Goal: Task Accomplishment & Management: Manage account settings

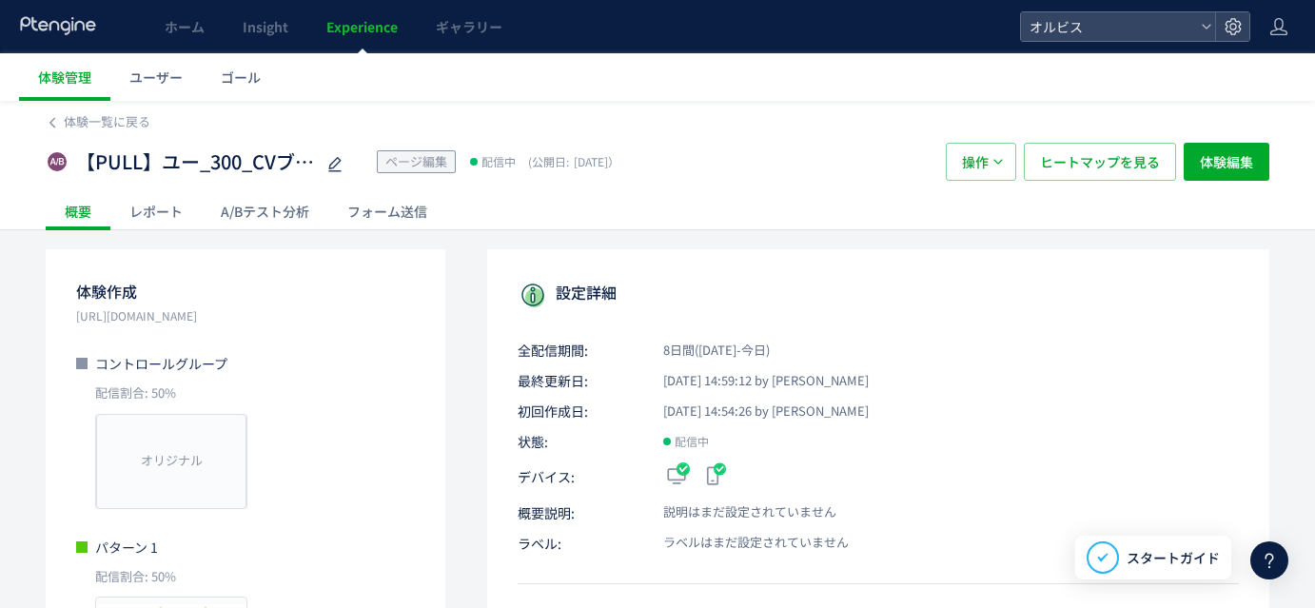
drag, startPoint x: 0, startPoint y: 0, endPoint x: 496, endPoint y: 319, distance: 589.2
click at [496, 319] on div at bounding box center [657, 304] width 1315 height 59
click at [974, 158] on span "操作" at bounding box center [975, 162] width 27 height 38
click at [274, 205] on div "A/Bテスト分析" at bounding box center [265, 211] width 127 height 38
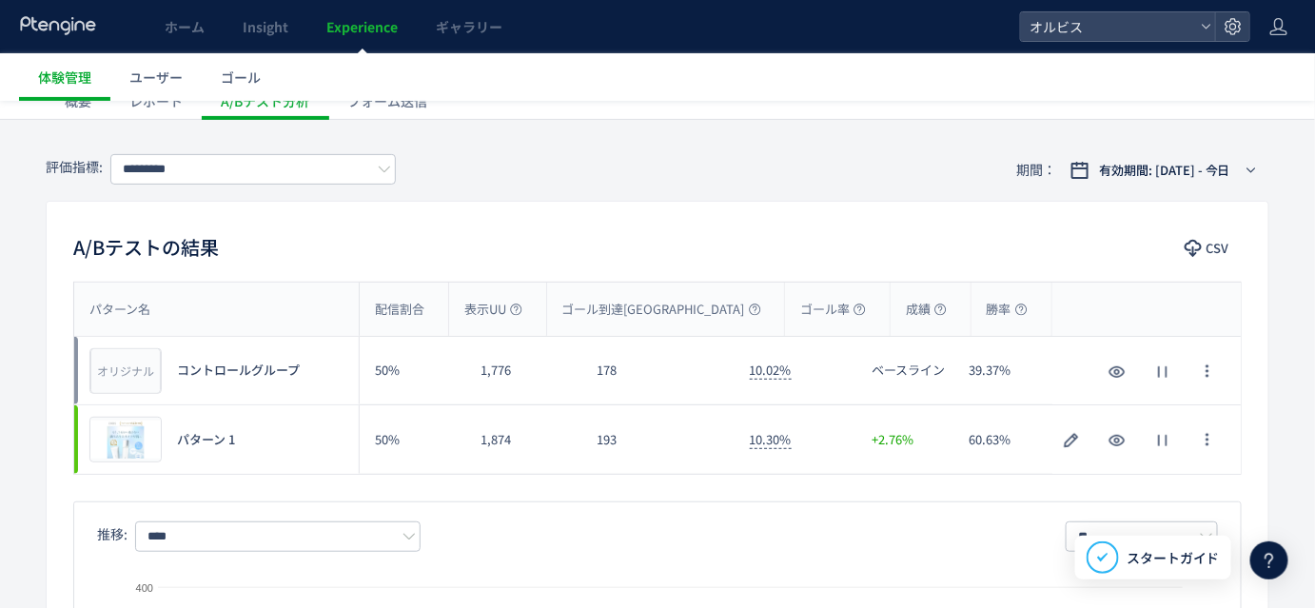
scroll to position [102, 0]
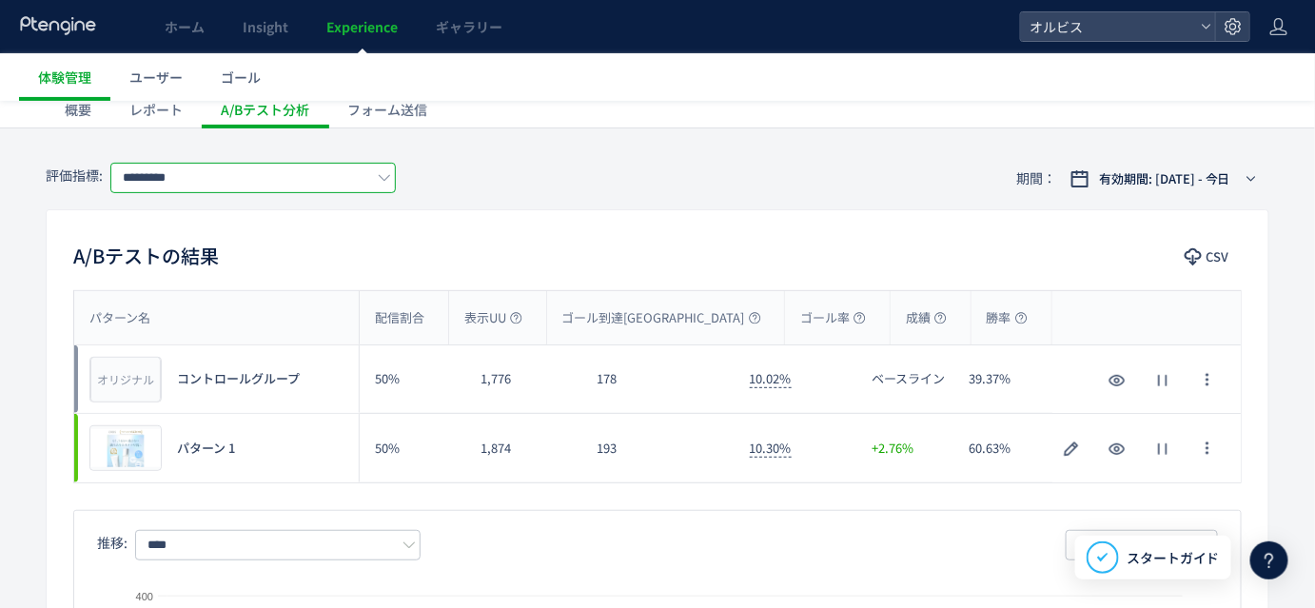
click at [289, 188] on input "*********" at bounding box center [252, 178] width 285 height 30
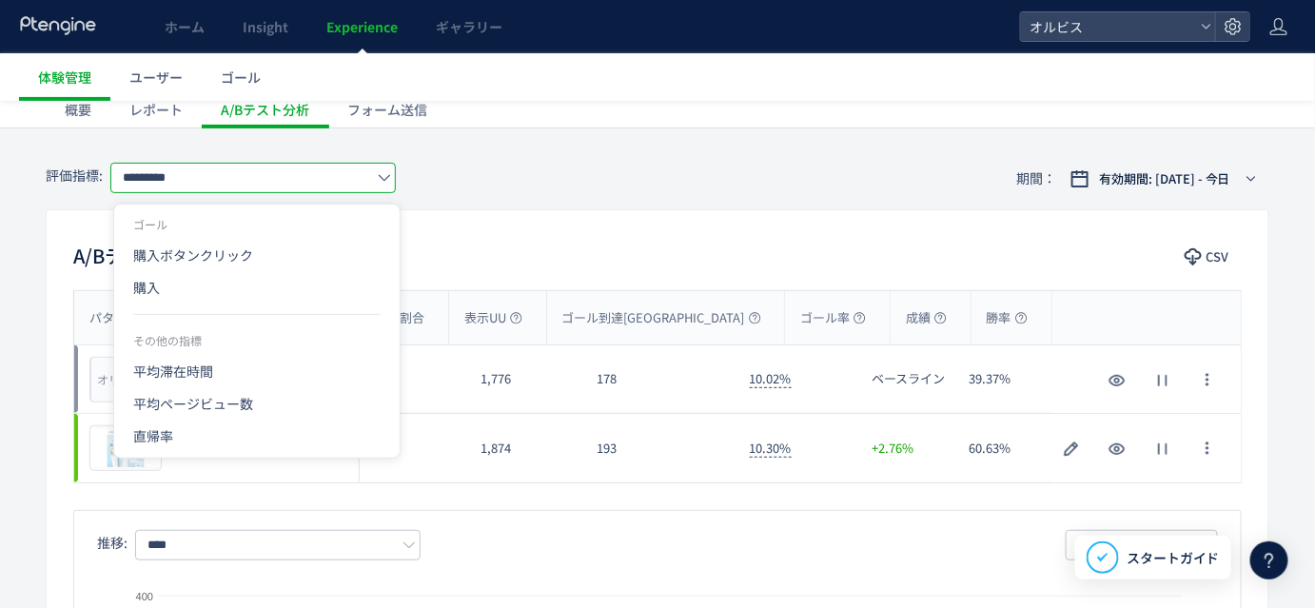
drag, startPoint x: 267, startPoint y: 283, endPoint x: 408, endPoint y: 274, distance: 141.1
click at [266, 283] on span "購入" at bounding box center [256, 287] width 247 height 32
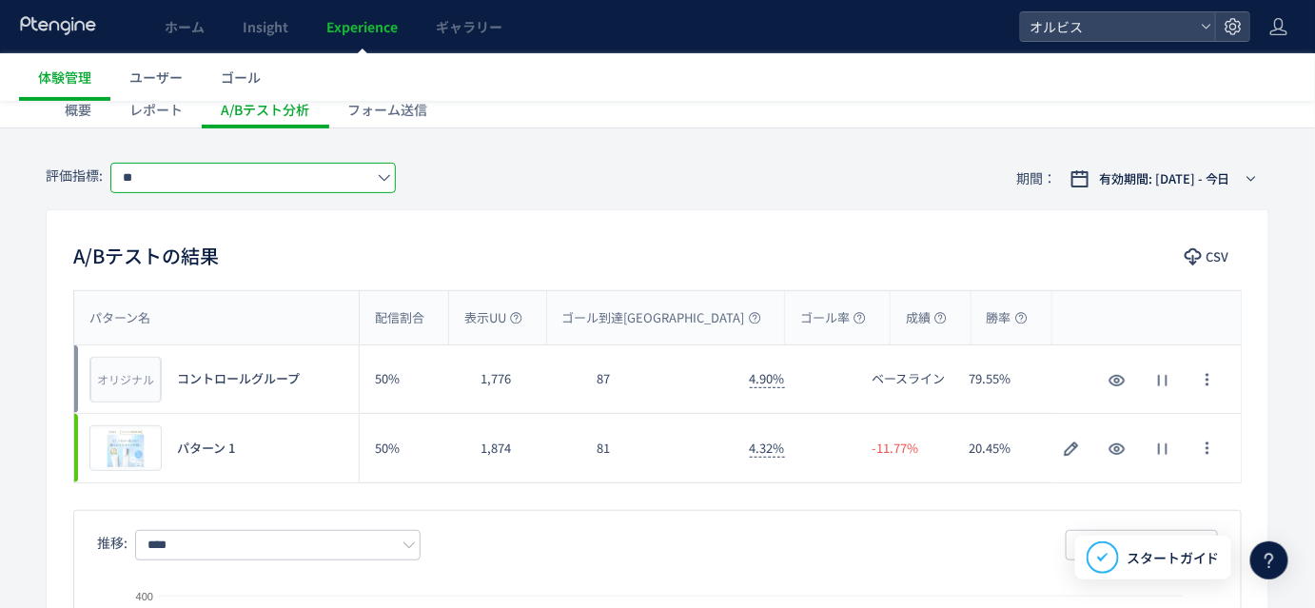
scroll to position [0, 0]
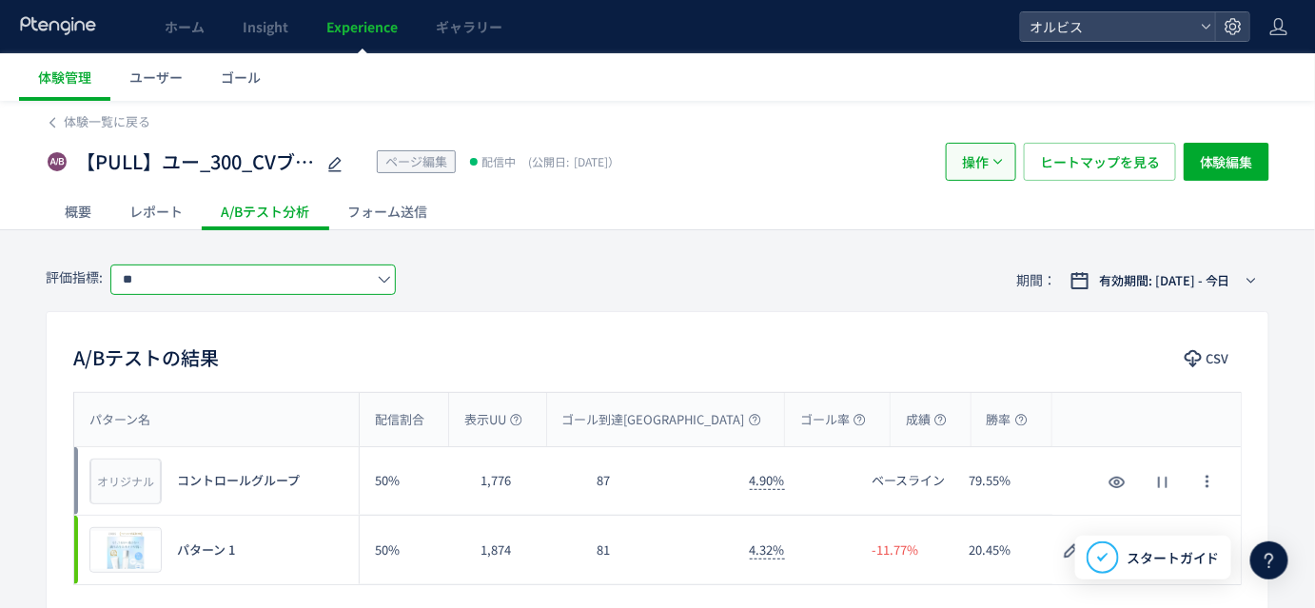
click at [986, 154] on span "操作" at bounding box center [975, 162] width 27 height 38
click at [976, 223] on li "停止" at bounding box center [983, 220] width 65 height 34
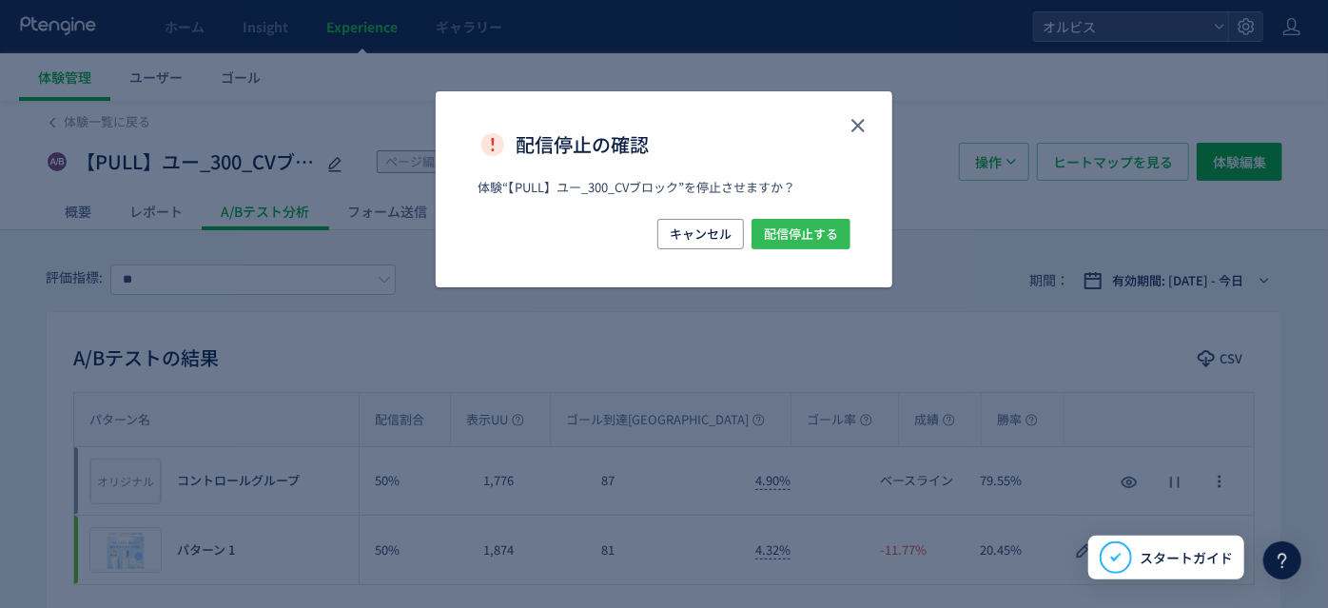
click at [787, 226] on span "配信停止する" at bounding box center [801, 234] width 74 height 30
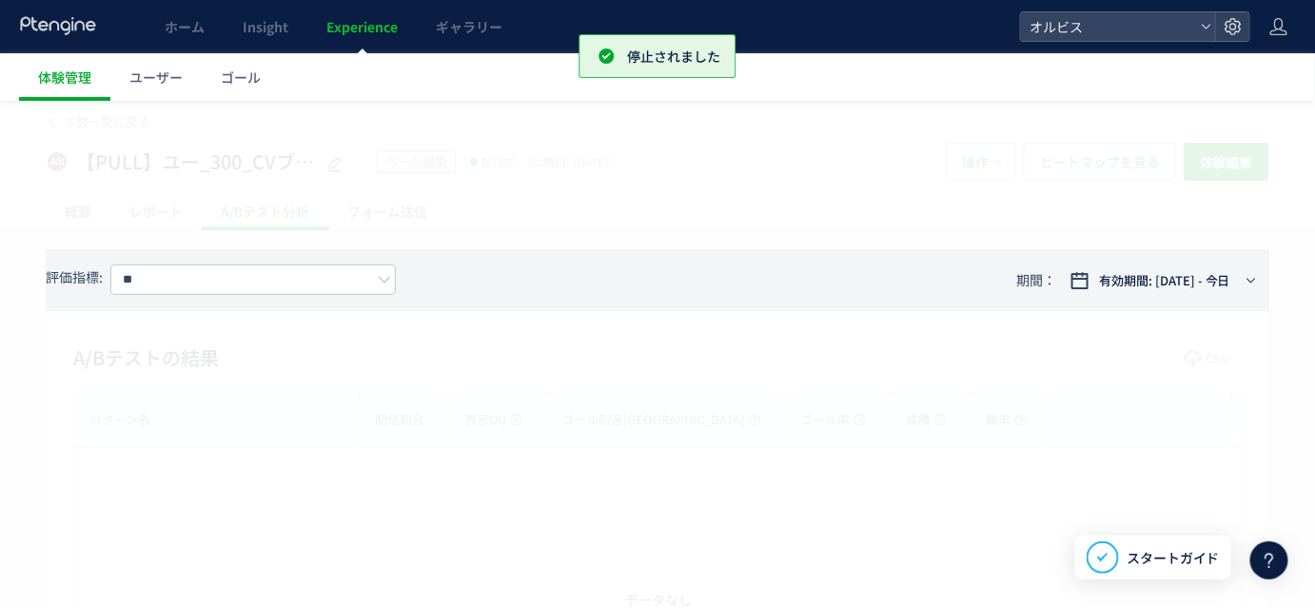
type input "*********"
